Goal: Task Accomplishment & Management: Use online tool/utility

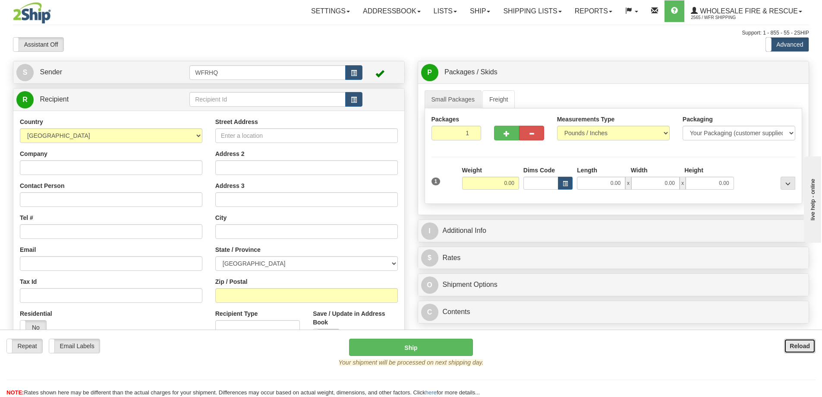
click at [810, 352] on button "Reload" at bounding box center [800, 345] width 32 height 15
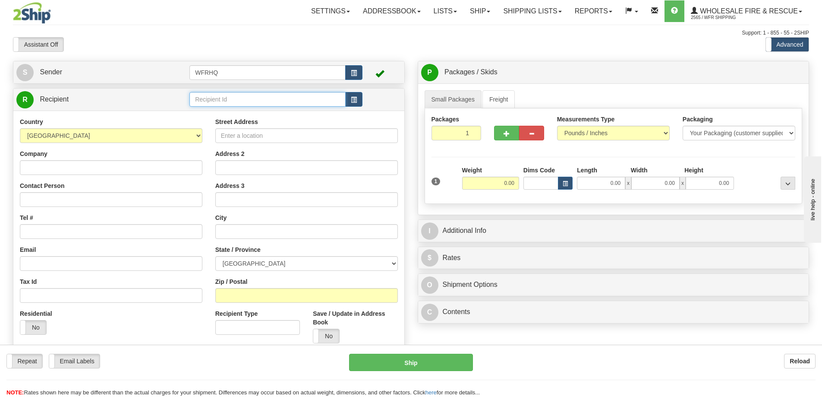
click at [230, 99] on input "text" at bounding box center [268, 99] width 156 height 15
click button "Delete" at bounding box center [0, 0] width 0 height 0
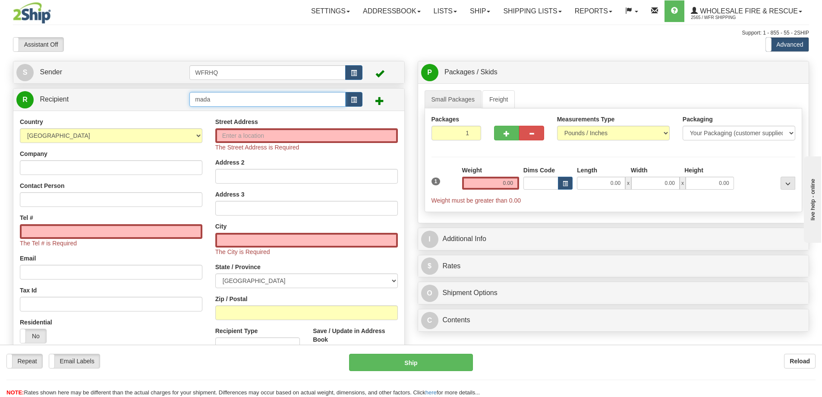
click at [223, 101] on input "mada" at bounding box center [268, 99] width 156 height 15
drag, startPoint x: 223, startPoint y: 101, endPoint x: 142, endPoint y: 99, distance: 80.7
click at [142, 99] on tr "R Recipient mada" at bounding box center [208, 100] width 385 height 18
type input "MADA85BA"
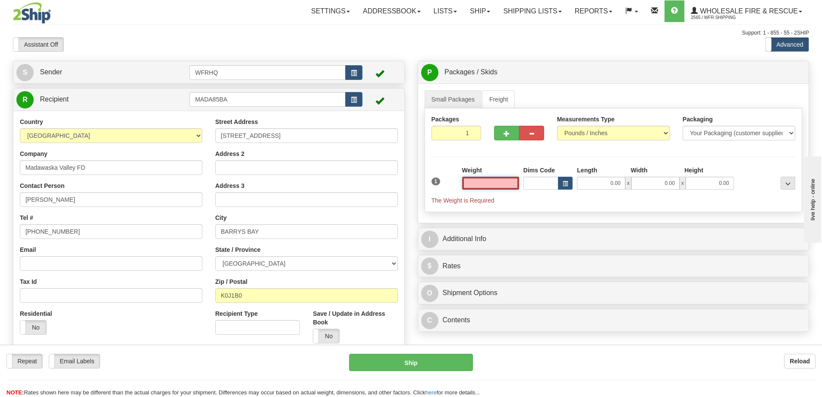
click at [481, 183] on input "text" at bounding box center [490, 183] width 57 height 13
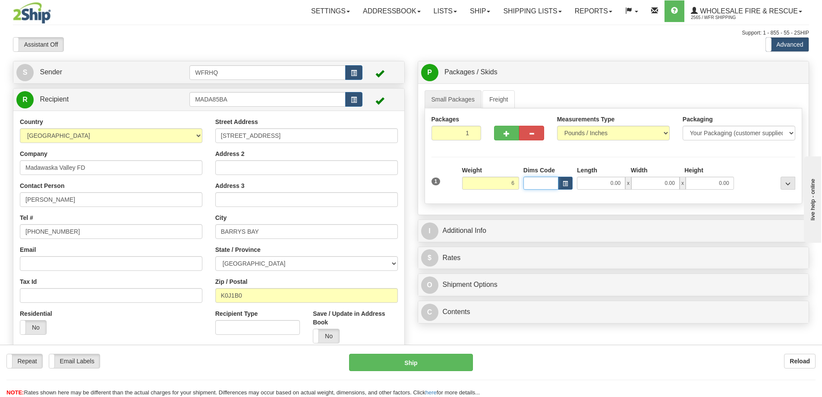
type input "6.00"
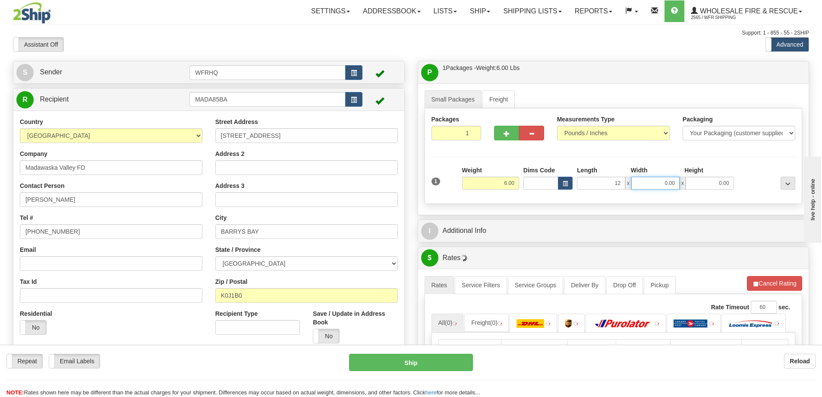
type input "12.00"
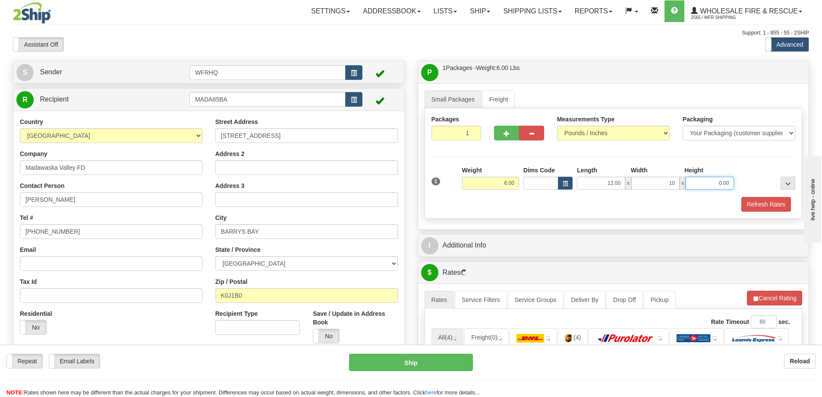
type input "10.00"
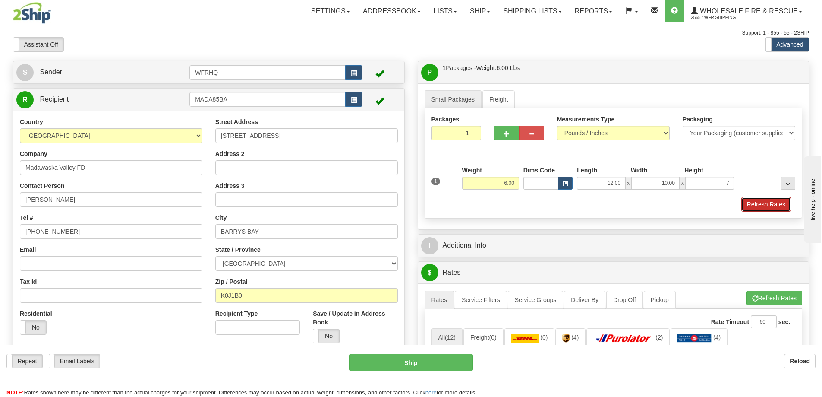
type input "7.00"
click at [781, 207] on button "Refresh Rates" at bounding box center [767, 204] width 50 height 15
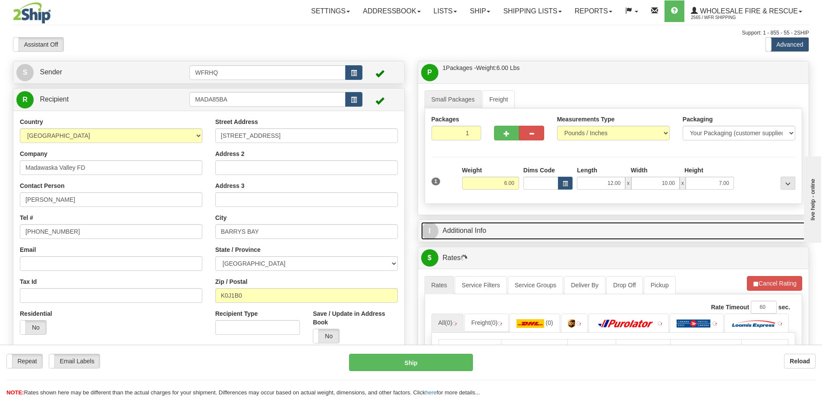
click at [509, 230] on link "I Additional Info" at bounding box center [613, 231] width 385 height 18
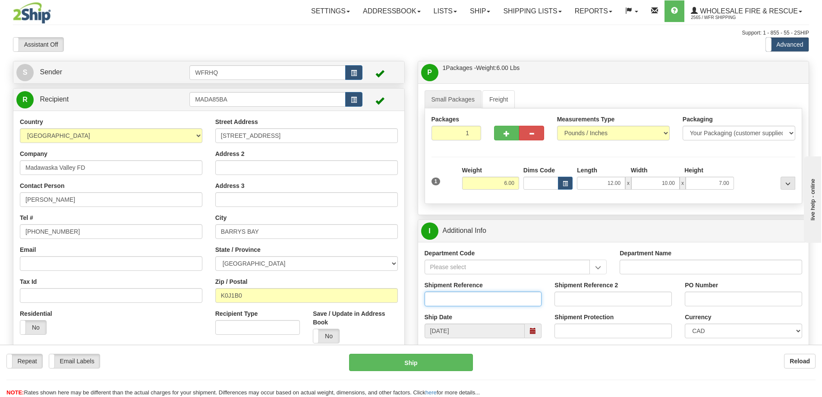
click at [470, 302] on input "Shipment Reference" at bounding box center [483, 298] width 117 height 15
type input "S46671-30826"
type input "MV 09 05"
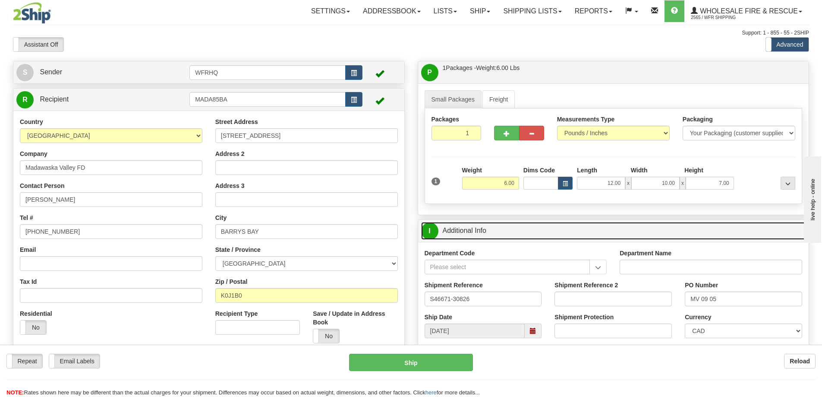
click at [552, 233] on link "I Additional Info" at bounding box center [613, 231] width 385 height 18
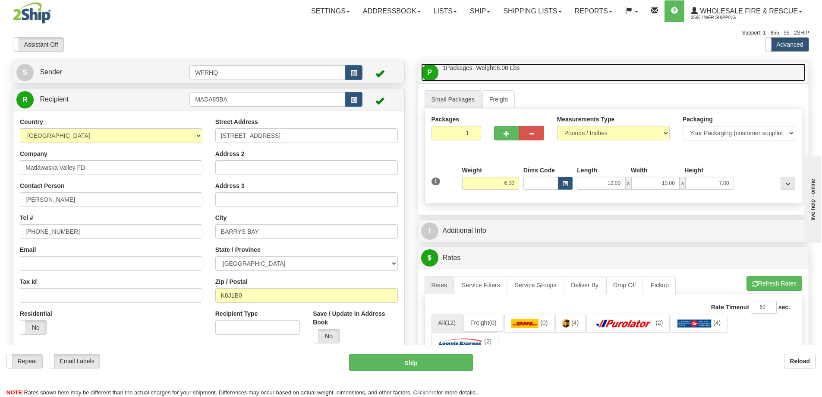
click at [584, 70] on link "P Packages / Skids 1 Packages - Weight: 6.00 Lbs 1 Skids - Weight: NaN Lbs" at bounding box center [613, 72] width 385 height 18
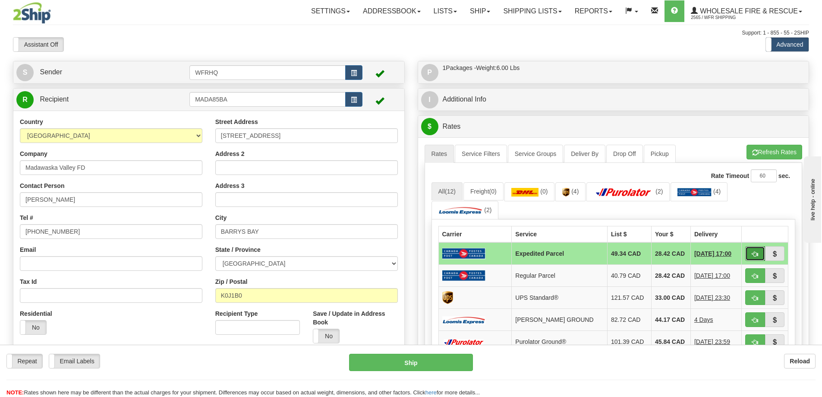
click at [758, 254] on span "button" at bounding box center [755, 254] width 6 height 6
type input "DOM.EP"
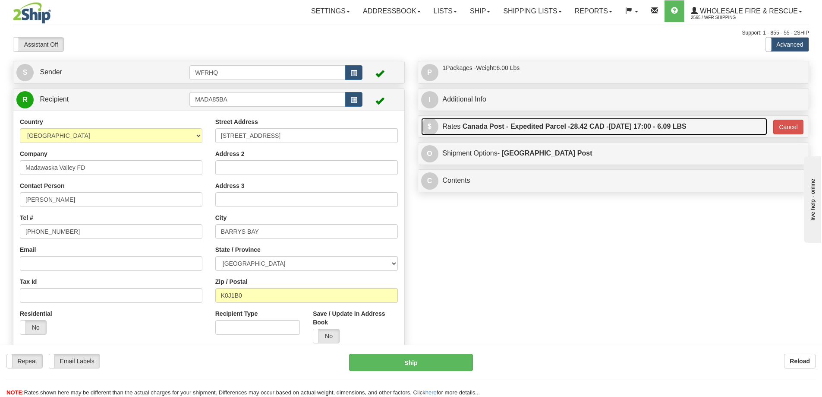
click at [569, 126] on label "Canada Post - Expedited Parcel - 28.42 CAD - 09/15/2025 17:00 - 6.09 LBS" at bounding box center [575, 126] width 224 height 17
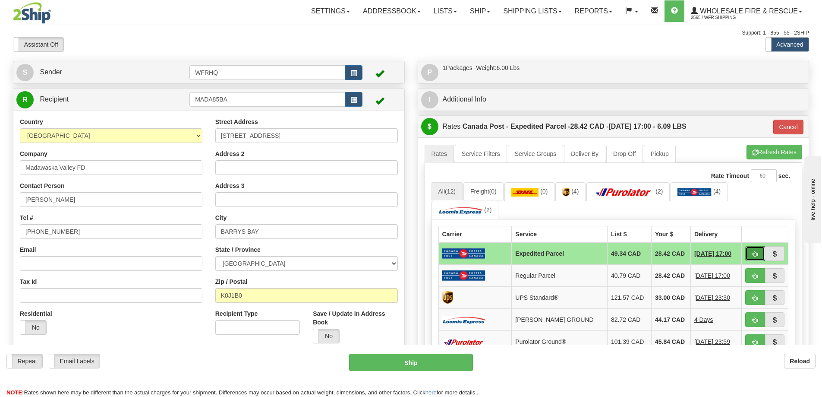
click at [751, 253] on button "button" at bounding box center [755, 253] width 20 height 15
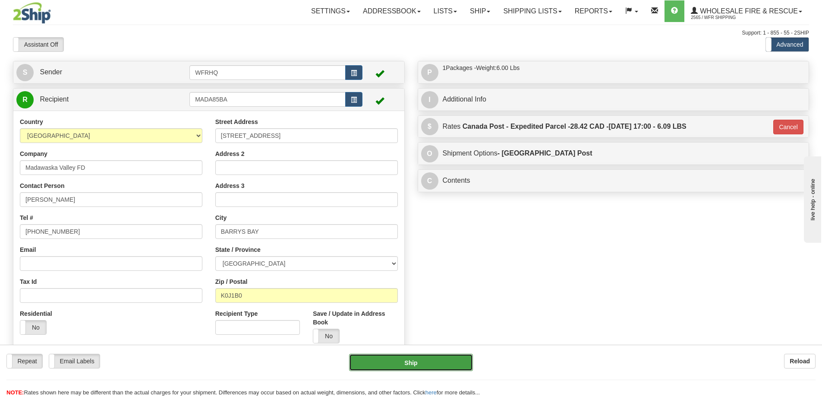
click at [425, 370] on button "Ship" at bounding box center [411, 362] width 124 height 17
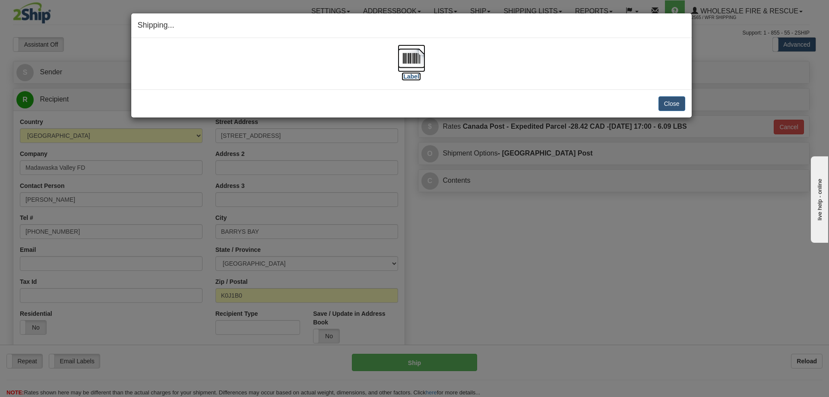
click at [412, 58] on img at bounding box center [412, 58] width 28 height 28
click at [676, 108] on button "Close" at bounding box center [671, 103] width 27 height 15
